Goal: Navigation & Orientation: Understand site structure

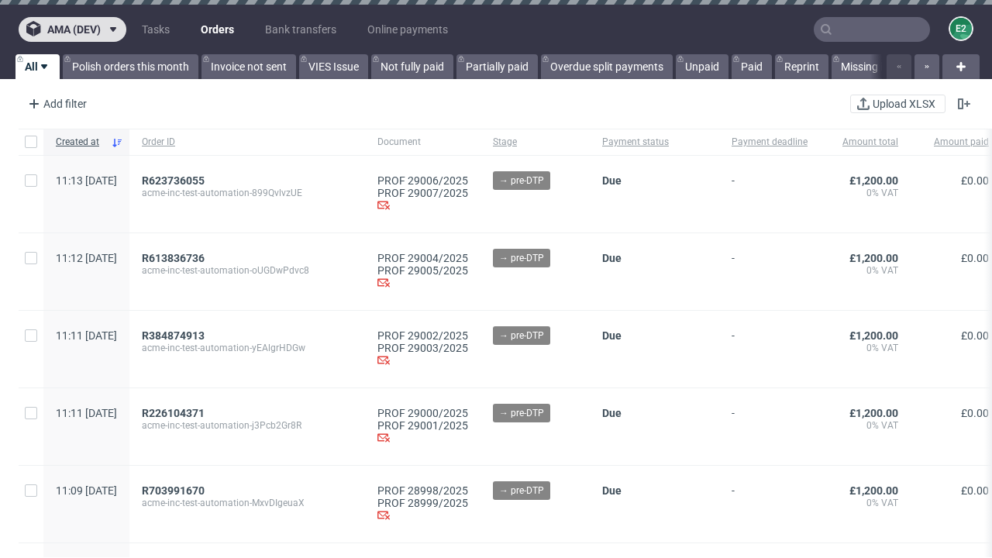
click at [72, 29] on span "ama (dev)" at bounding box center [73, 29] width 53 height 11
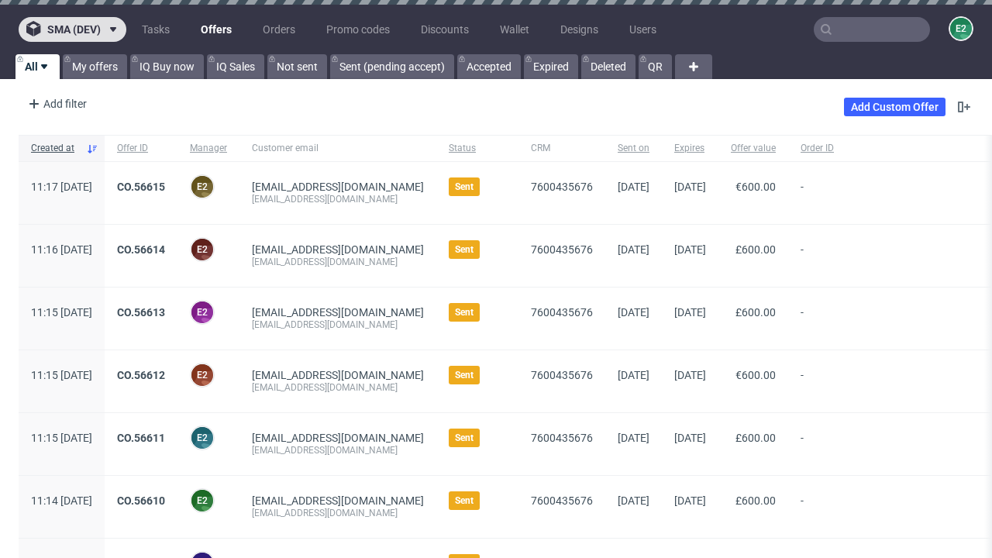
click at [72, 29] on span "sma (dev)" at bounding box center [73, 29] width 53 height 11
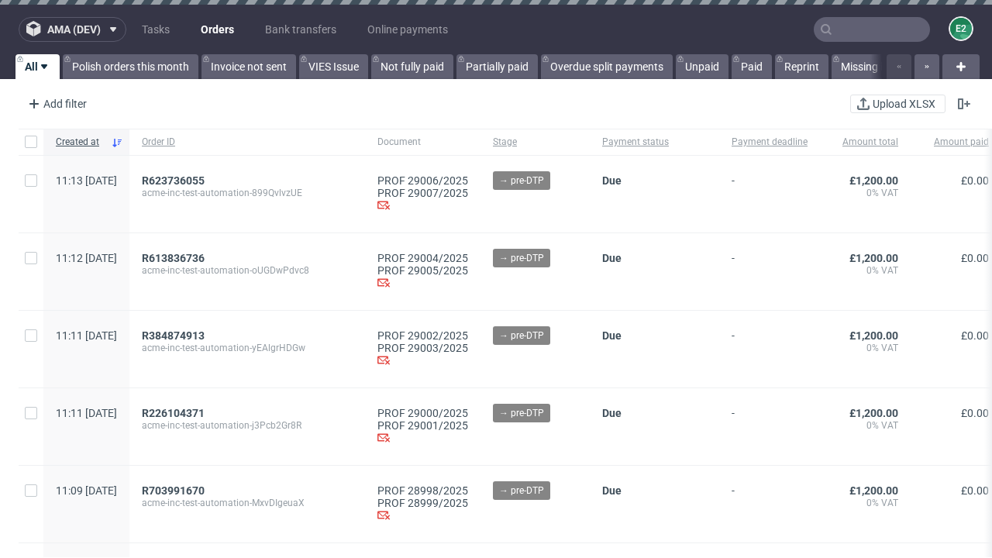
click at [72, 29] on span "ama (dev)" at bounding box center [73, 29] width 53 height 11
